Goal: Find specific page/section: Find specific page/section

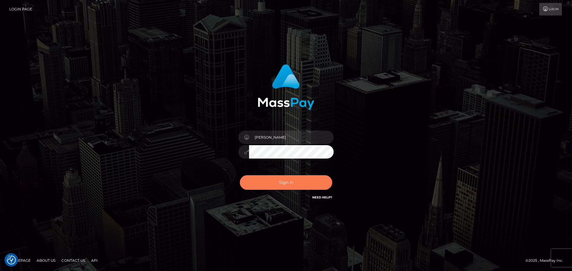
click at [296, 186] on button "Sign in" at bounding box center [286, 182] width 92 height 15
type input "Yassine Slimene"
click at [290, 186] on button "Sign in" at bounding box center [286, 182] width 92 height 15
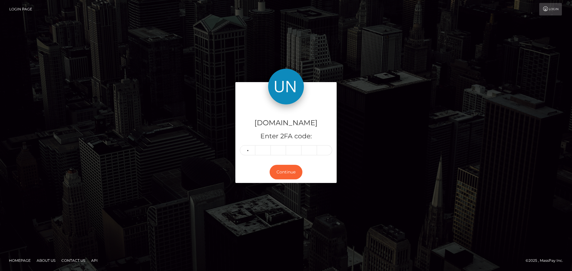
type input "2"
type input "7"
type input "2"
type input "8"
type input "2"
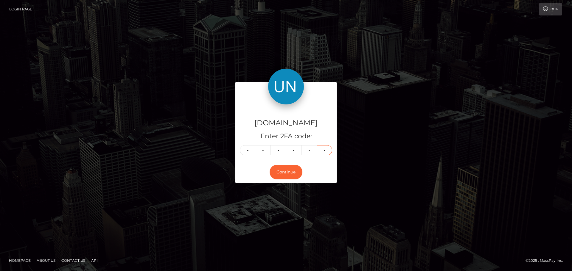
type input "2"
click at [295, 172] on button "Continue" at bounding box center [286, 172] width 33 height 15
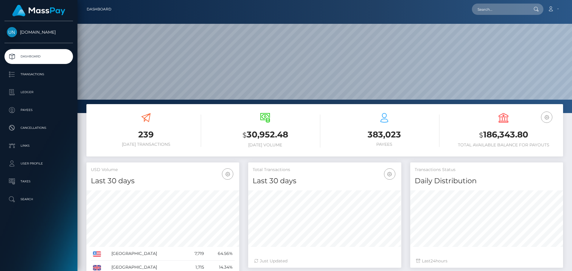
scroll to position [106, 153]
click at [484, 7] on input "text" at bounding box center [500, 9] width 56 height 11
paste input "paopulydo111@gmail.com"
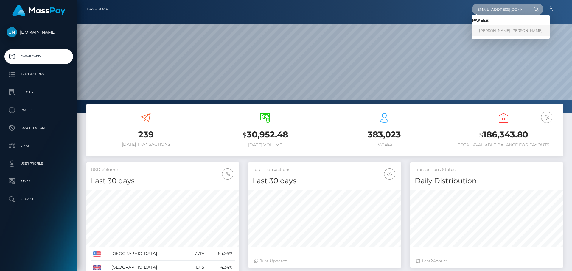
type input "paopulydo111@gmail.com"
click at [488, 33] on link "DANNA PAOLA SANCHEZ PULIDO" at bounding box center [511, 30] width 78 height 11
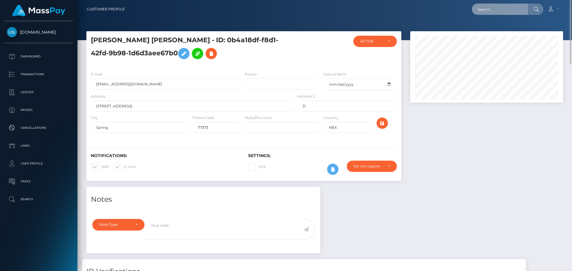
click at [494, 13] on input "text" at bounding box center [500, 9] width 56 height 11
paste input "[EMAIL_ADDRESS][DOMAIN_NAME]"
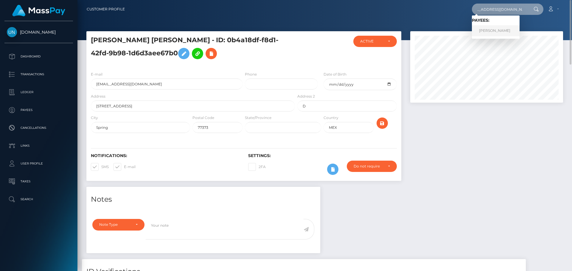
type input "[EMAIL_ADDRESS][DOMAIN_NAME]"
click at [490, 30] on link "BERNARDO RAMOS CORNELIO" at bounding box center [496, 30] width 48 height 11
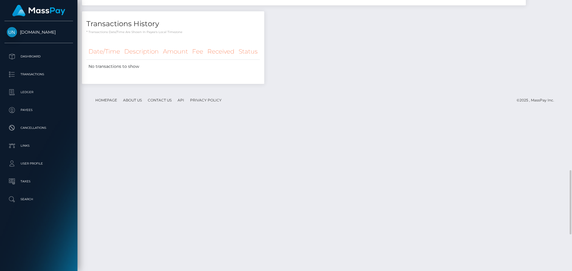
scroll to position [715, 0]
click at [567, 2] on div at bounding box center [569, 135] width 4 height 271
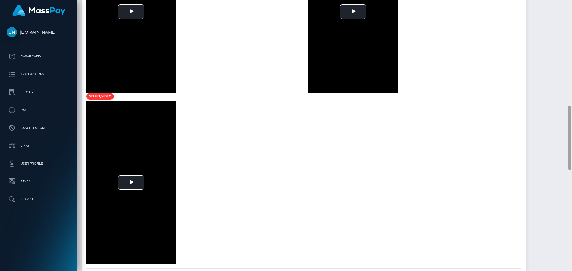
click at [567, 2] on div at bounding box center [569, 135] width 4 height 271
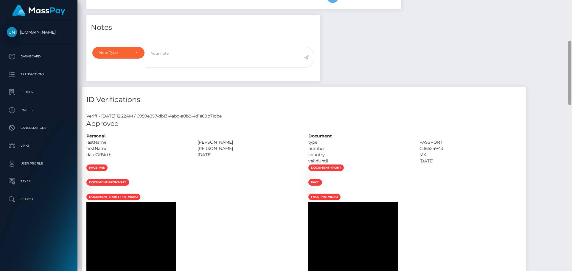
click at [567, 2] on div "Customer Profile Loading... Loading..." at bounding box center [324, 135] width 494 height 271
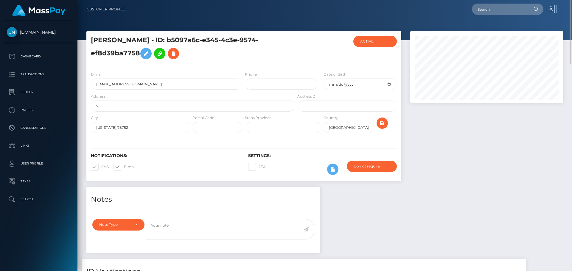
click at [567, 3] on nav "Customer Profile Loading... Loading... Account" at bounding box center [324, 9] width 494 height 18
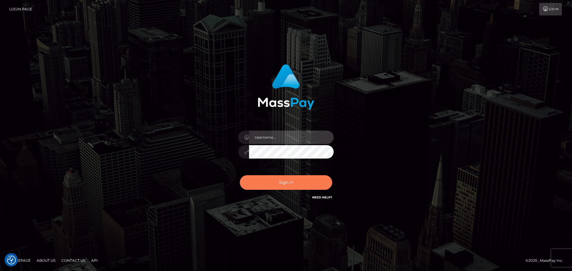
type input "Yassine Slimene"
click at [262, 181] on button "Sign in" at bounding box center [286, 182] width 92 height 15
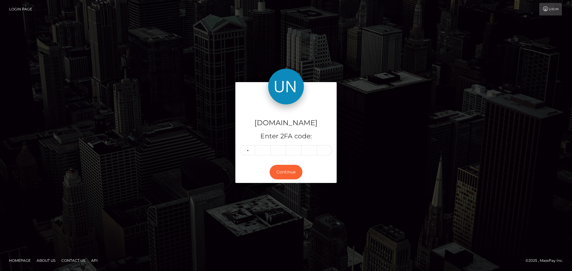
type input "0"
type input "4"
type input "0"
type input "7"
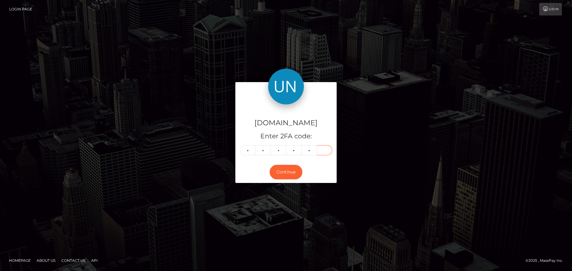
type input "9"
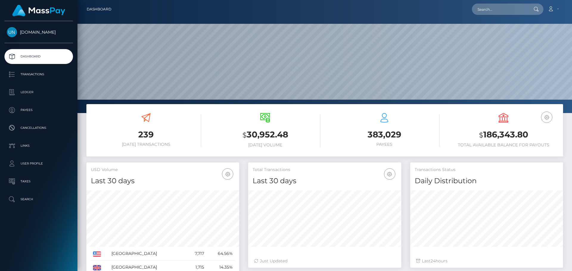
scroll to position [106, 153]
click at [488, 6] on input "text" at bounding box center [500, 9] width 56 height 11
paste input "onnaamarieee607@icloud.com"
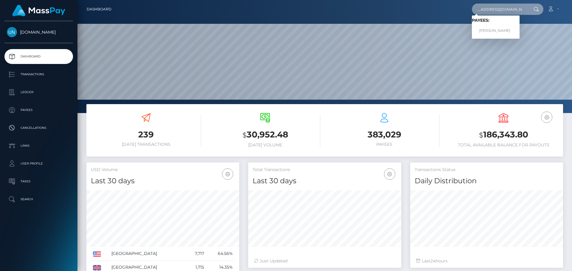
type input "onnaamarieee607@icloud.com"
drag, startPoint x: 487, startPoint y: 30, endPoint x: 495, endPoint y: 34, distance: 8.8
click at [495, 34] on link "AREOONA MARIE ROBINSON" at bounding box center [496, 30] width 48 height 11
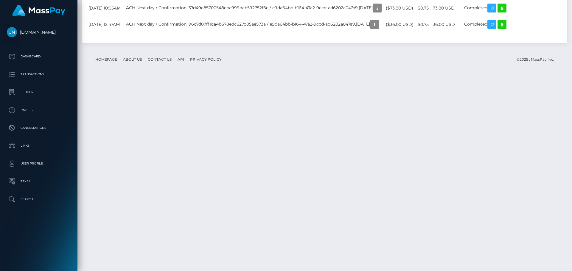
scroll to position [1166, 0]
